Goal: Task Accomplishment & Management: Use online tool/utility

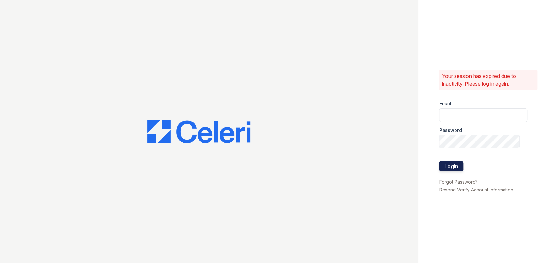
type input "parkwb@greystar.com"
click at [443, 169] on button "Login" at bounding box center [451, 166] width 24 height 10
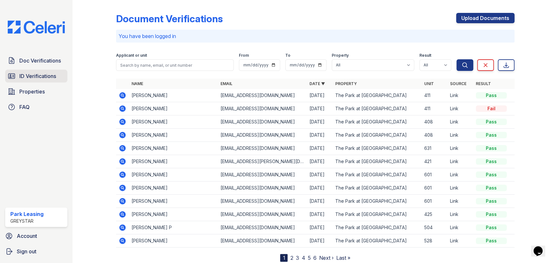
click at [49, 77] on span "ID Verifications" at bounding box center [37, 76] width 37 height 8
